Goal: Information Seeking & Learning: Learn about a topic

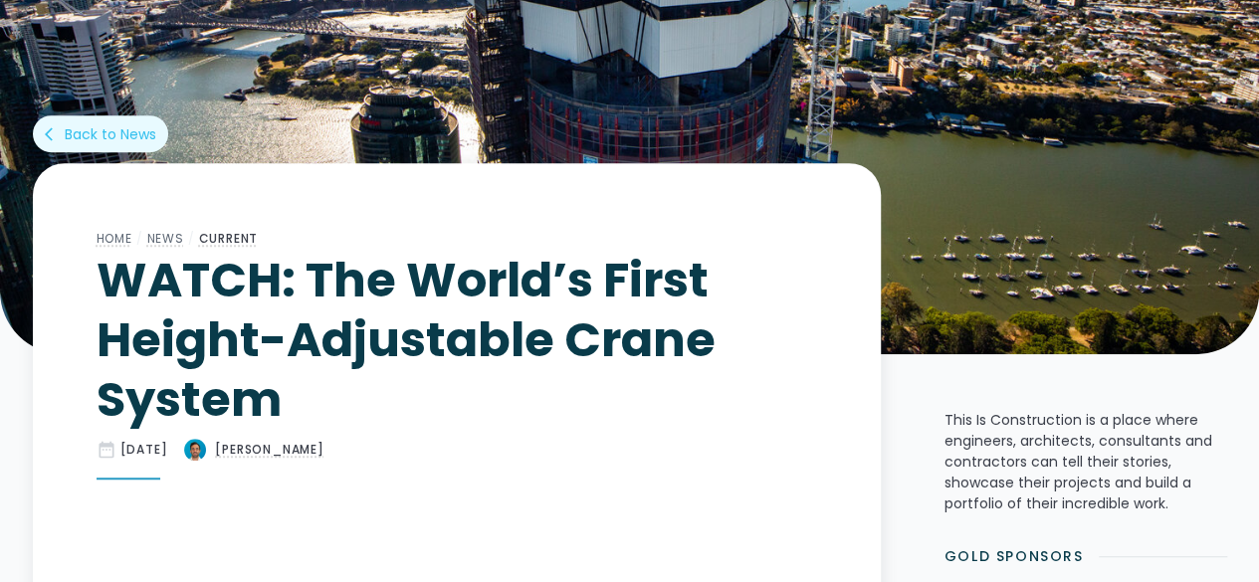
scroll to position [617, 0]
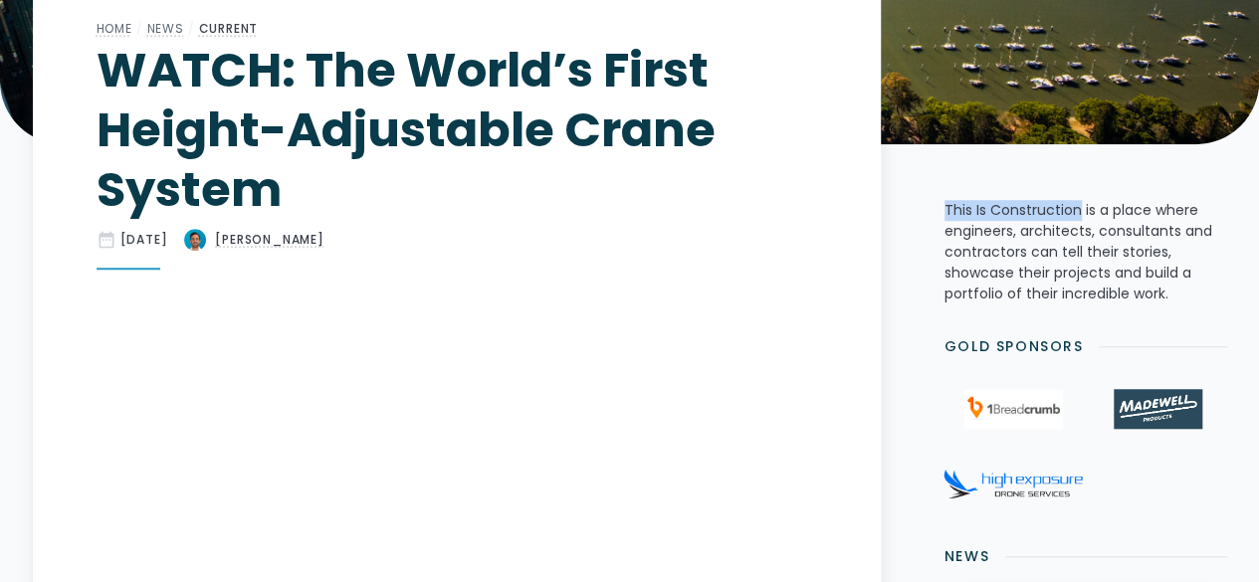
drag, startPoint x: 944, startPoint y: 208, endPoint x: 1079, endPoint y: 206, distance: 135.4
click at [1079, 206] on p "This Is Construction is a place where engineers, architects, consultants and co…" at bounding box center [1086, 252] width 283 height 105
copy p "This Is Construction"
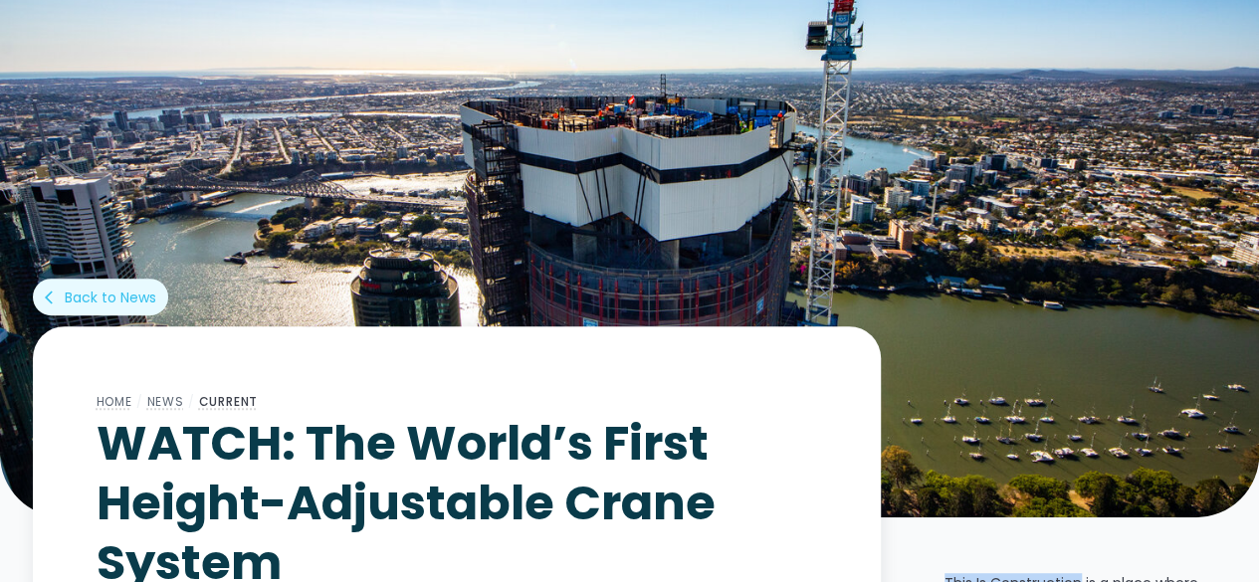
scroll to position [0, 0]
